Goal: Task Accomplishment & Management: Use online tool/utility

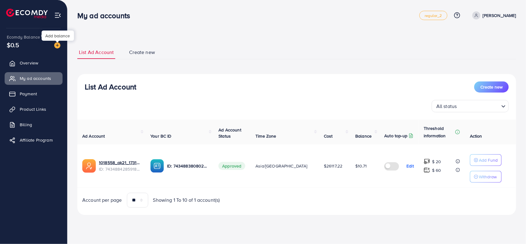
click at [58, 46] on img at bounding box center [57, 45] width 6 height 6
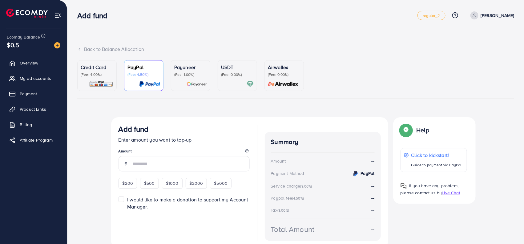
click at [94, 68] on p "Credit Card" at bounding box center [97, 66] width 33 height 7
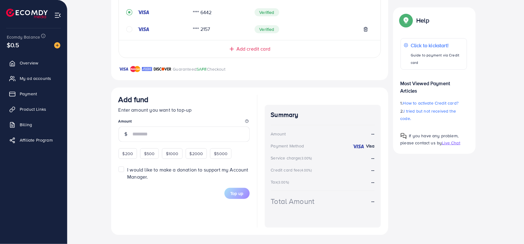
scroll to position [173, 0]
click at [124, 150] on span "$200" at bounding box center [128, 152] width 11 height 6
type input "***"
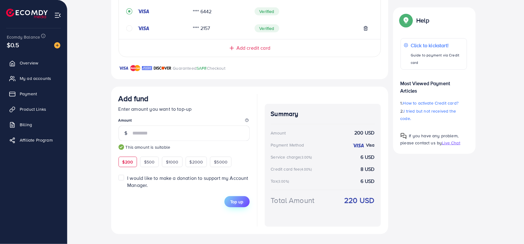
click at [245, 202] on button "Top up" at bounding box center [237, 201] width 25 height 11
click at [127, 177] on label "I would like to make a donation to support my Account Manager." at bounding box center [188, 181] width 122 height 14
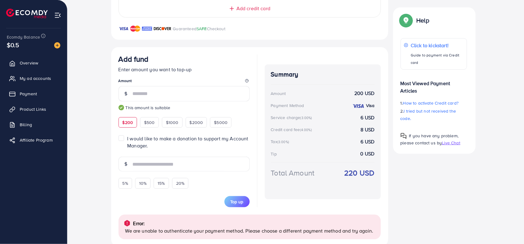
scroll to position [226, 0]
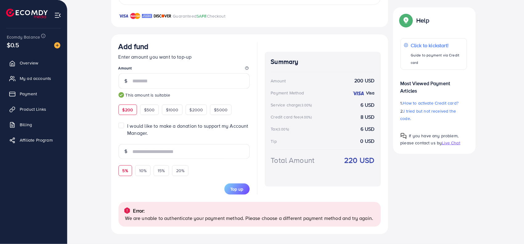
click at [124, 167] on div "5%" at bounding box center [126, 170] width 14 height 10
type input "**"
click at [243, 189] on span "Top up" at bounding box center [237, 189] width 13 height 6
click at [120, 93] on img at bounding box center [122, 95] width 6 height 6
click at [131, 112] on span "$200" at bounding box center [128, 110] width 11 height 6
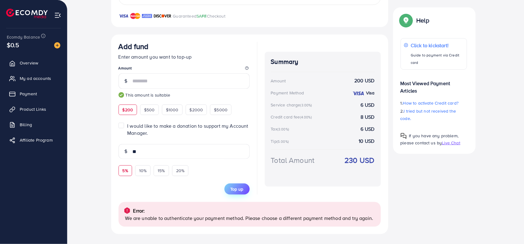
click at [232, 191] on span "Top up" at bounding box center [237, 189] width 13 height 6
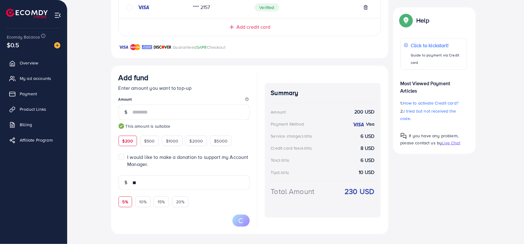
click at [127, 158] on label "I would like to make a donation to support my Account Manager." at bounding box center [188, 160] width 122 height 14
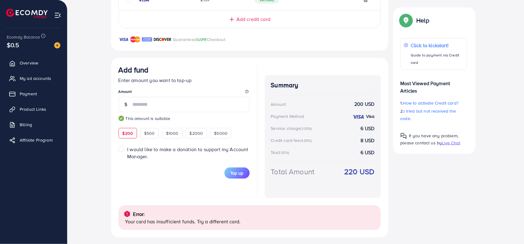
scroll to position [206, 0]
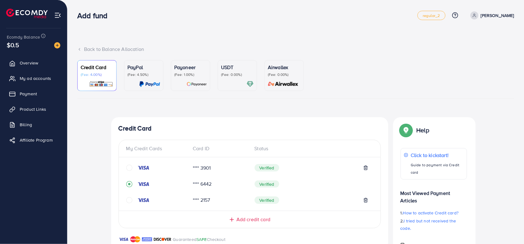
scroll to position [172, 0]
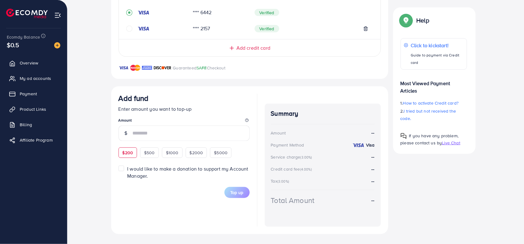
click at [128, 154] on div "$200" at bounding box center [128, 152] width 19 height 10
type input "***"
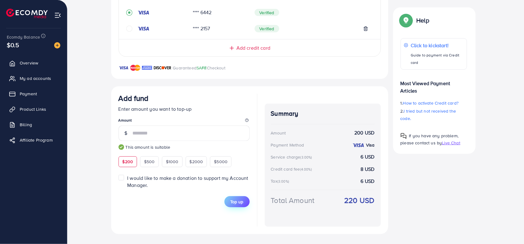
click at [245, 204] on button "Top up" at bounding box center [237, 201] width 25 height 11
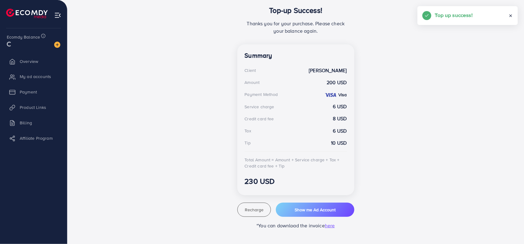
scroll to position [123, 0]
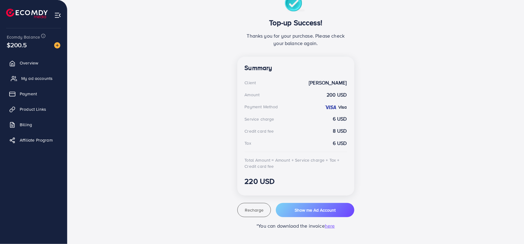
click at [53, 73] on link "My ad accounts" at bounding box center [34, 78] width 58 height 12
